Goal: Task Accomplishment & Management: Complete application form

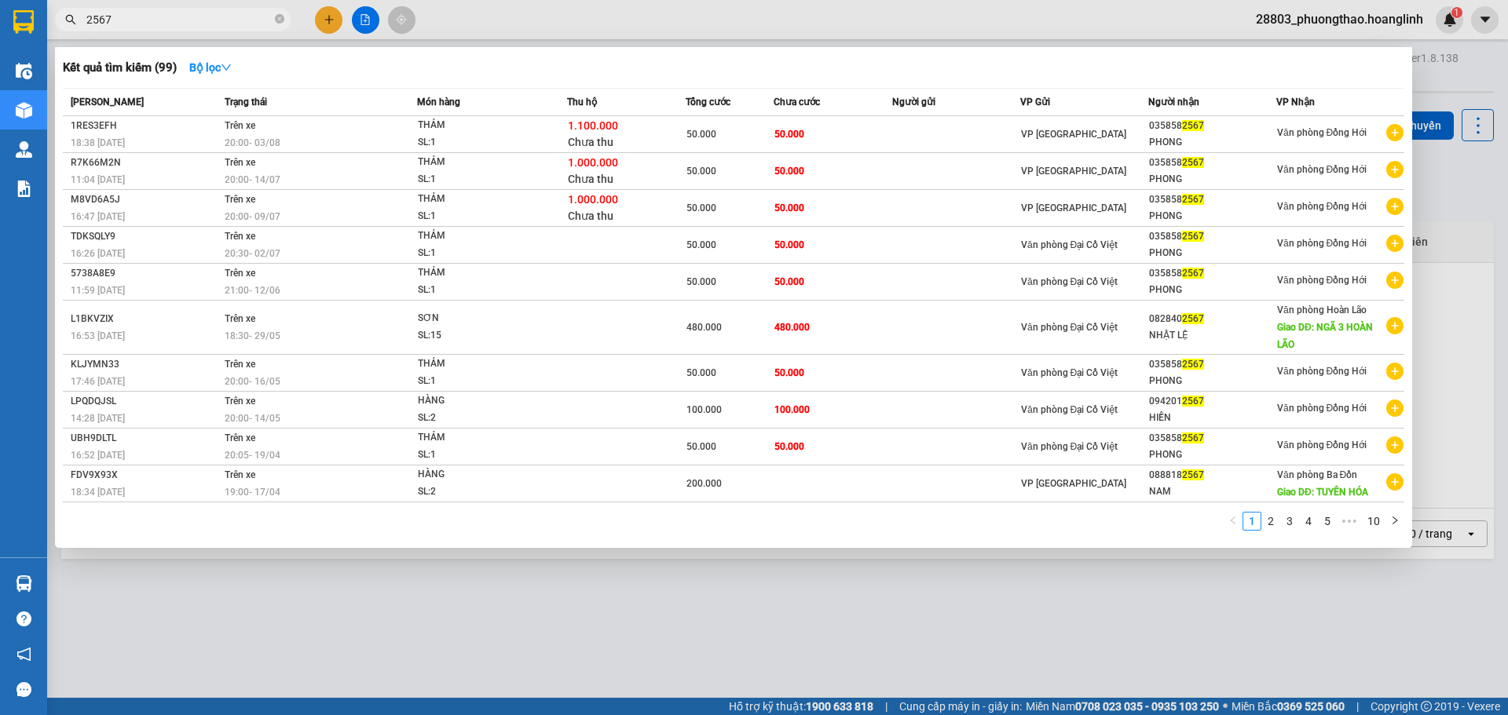
click at [322, 25] on div at bounding box center [754, 357] width 1508 height 715
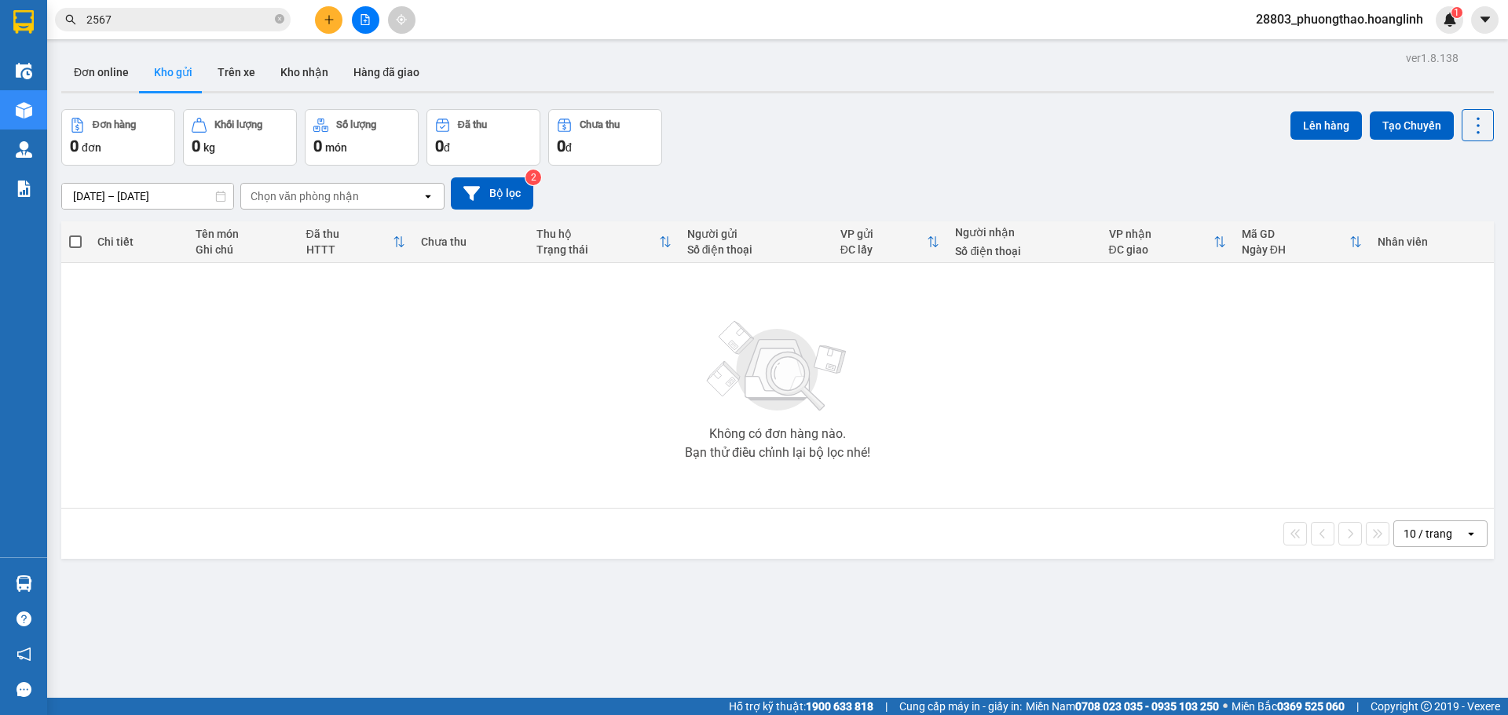
click at [323, 22] on button at bounding box center [328, 19] width 27 height 27
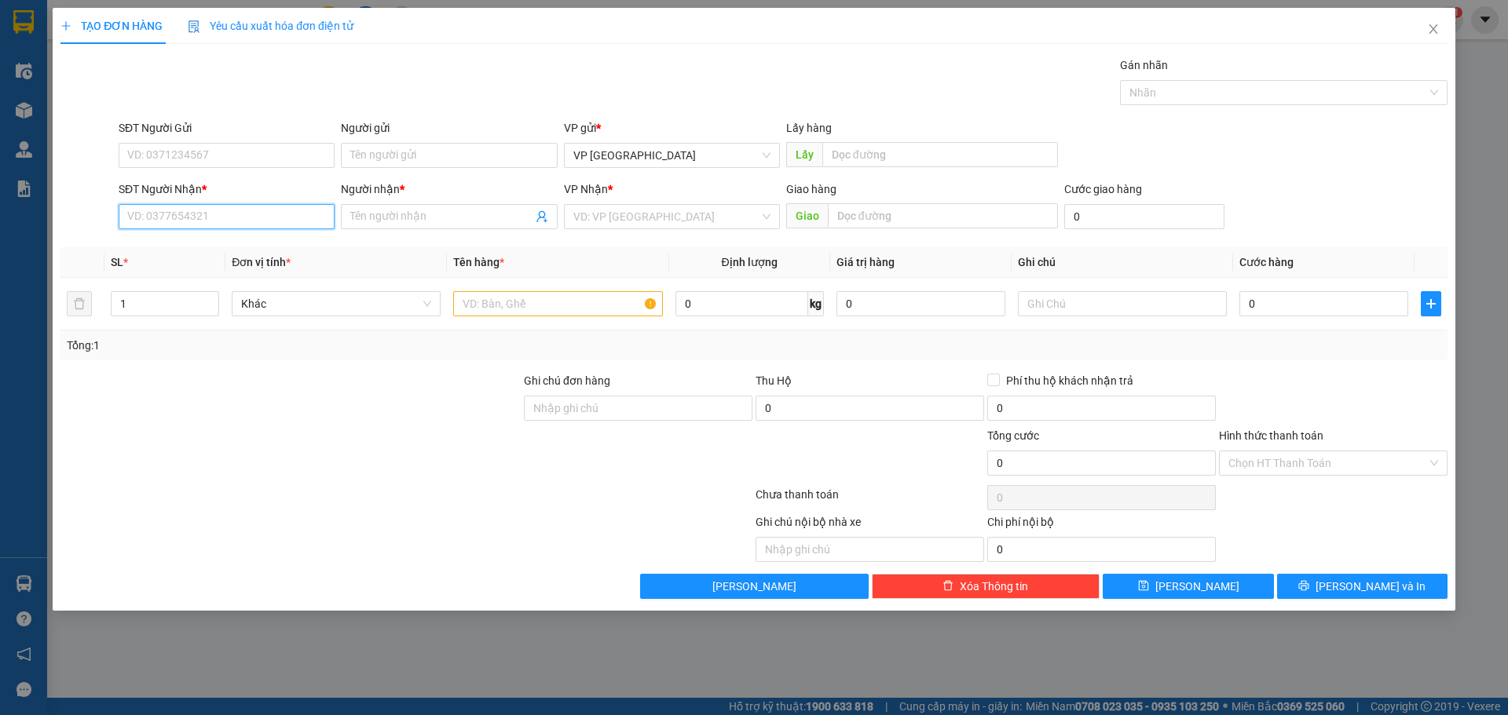
click at [168, 221] on input "SĐT Người Nhận *" at bounding box center [227, 216] width 216 height 25
click at [166, 219] on input "2181" at bounding box center [227, 216] width 216 height 25
click at [181, 237] on div "0852082181 - A SƠN" at bounding box center [227, 248] width 216 height 25
type input "0852082181"
type input "A SƠN"
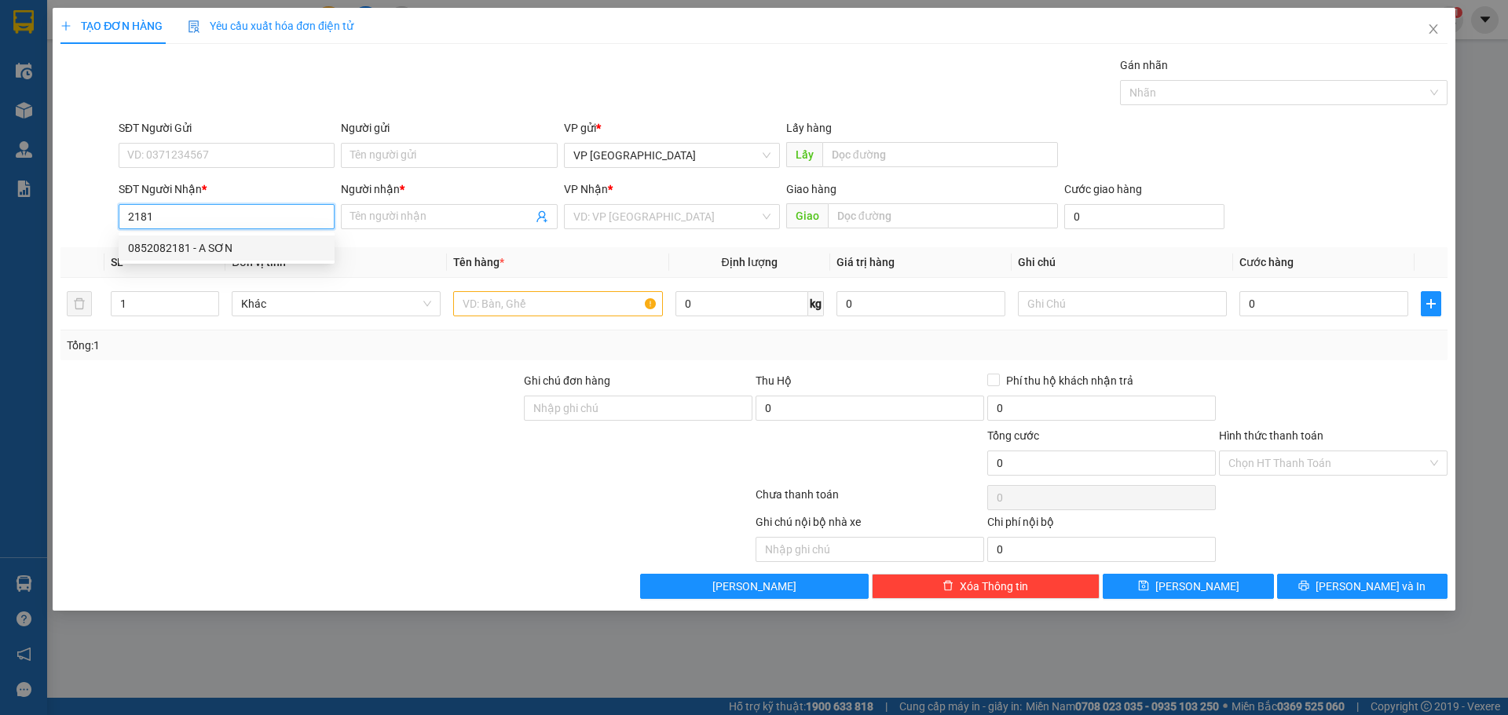
type input "ROON"
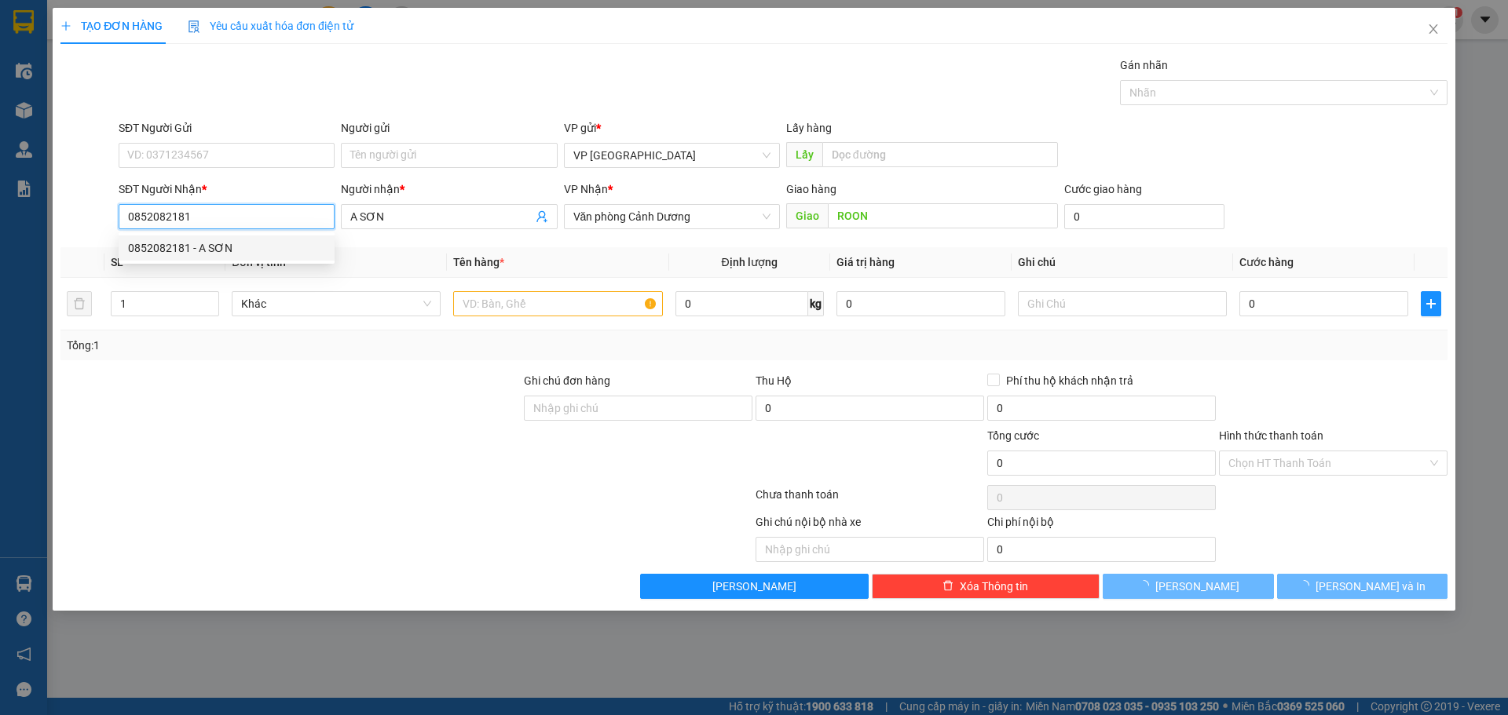
type input "50.000"
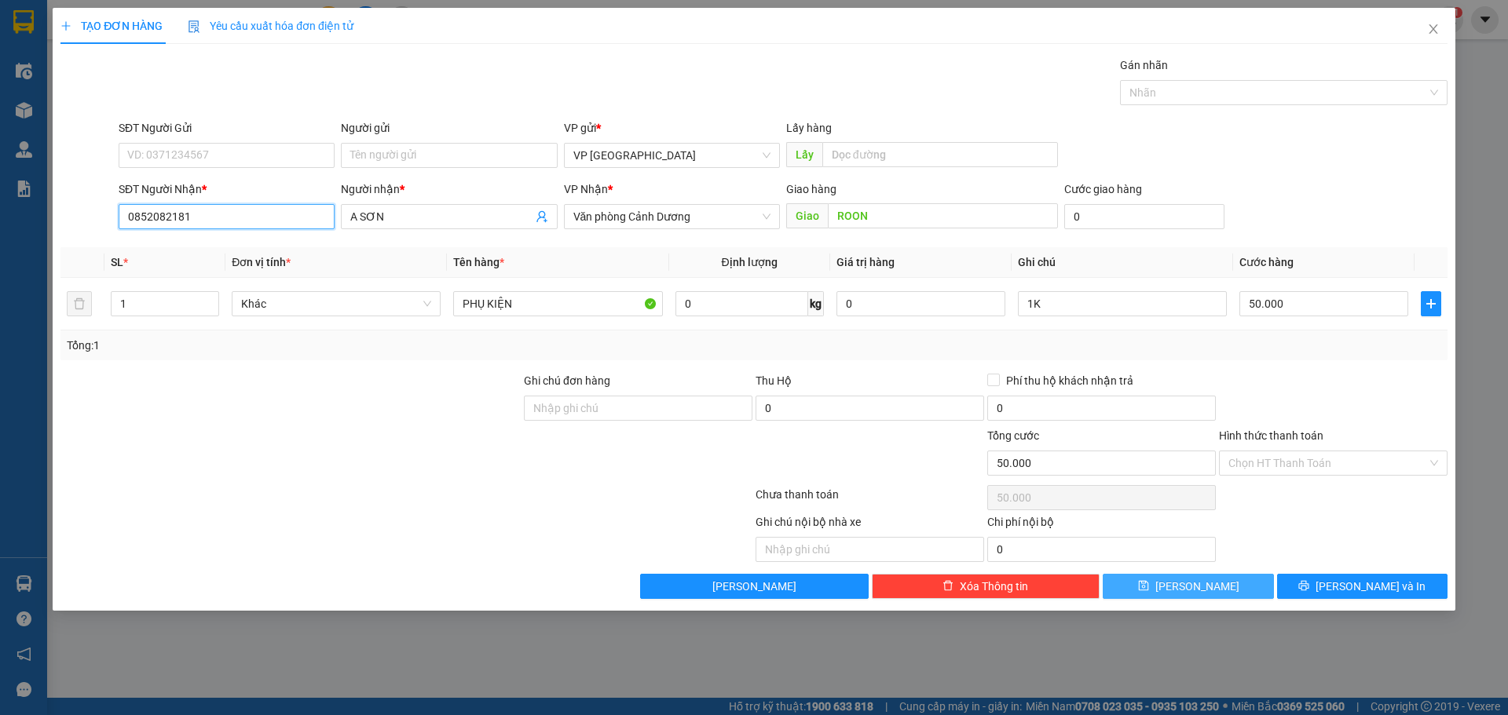
type input "0852082181"
click at [1184, 581] on button "[PERSON_NAME]" at bounding box center [1188, 586] width 170 height 25
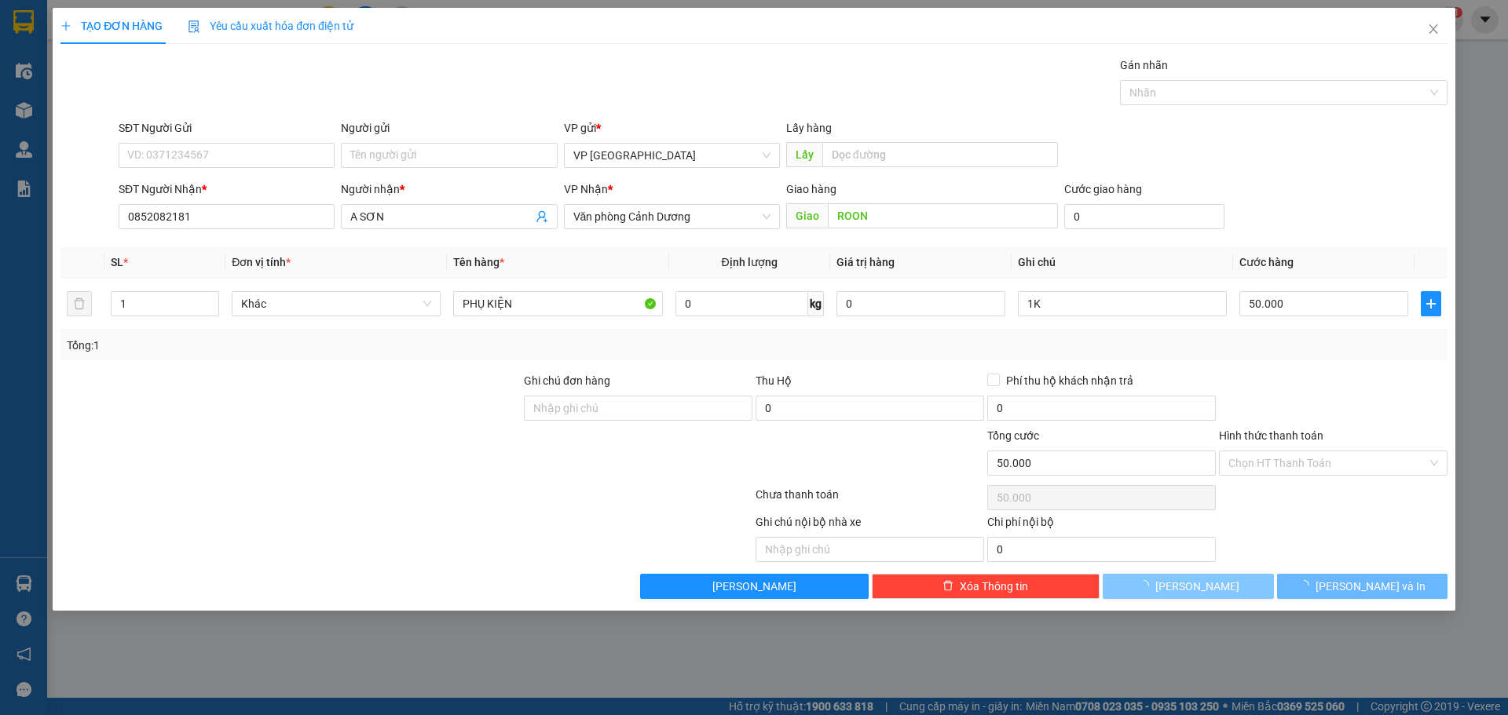
type input "0"
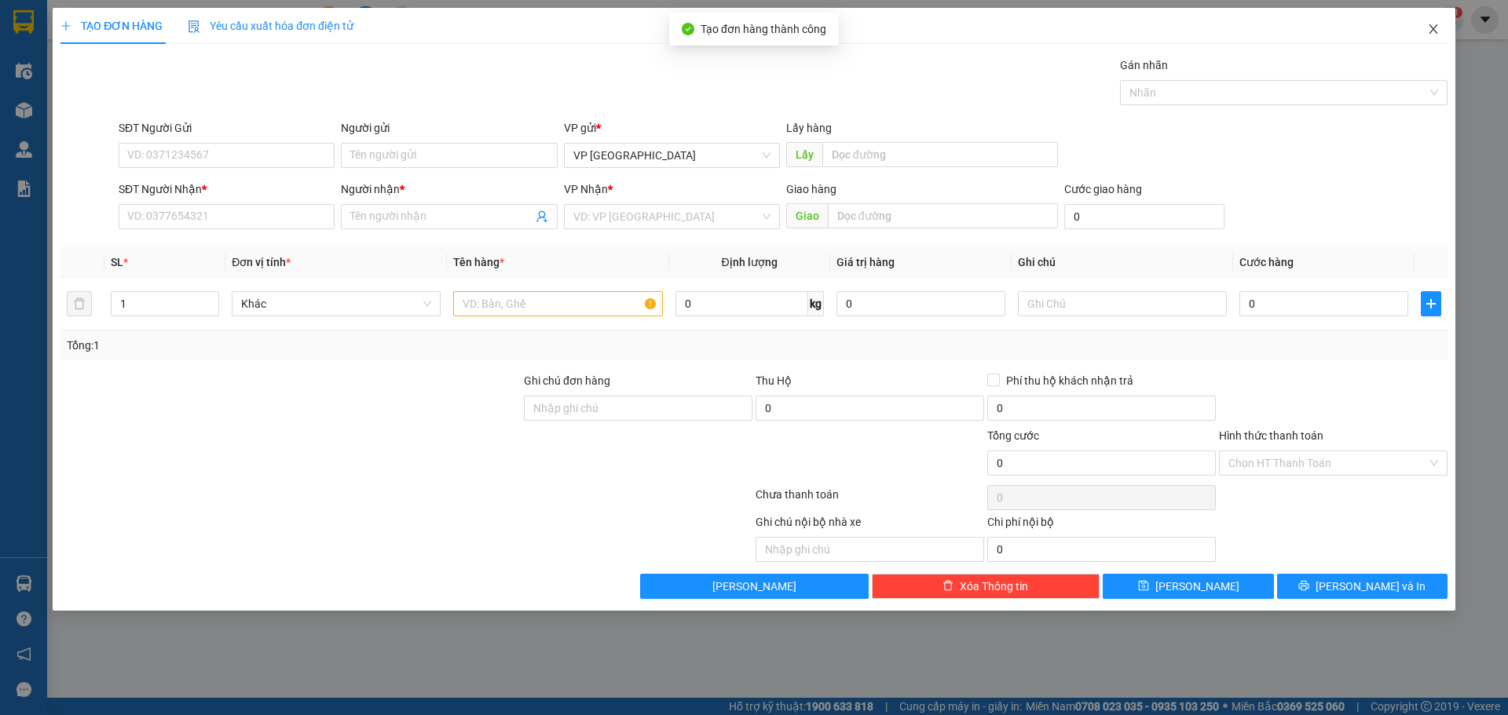
click at [1432, 31] on icon "close" at bounding box center [1433, 28] width 9 height 9
